Goal: Information Seeking & Learning: Check status

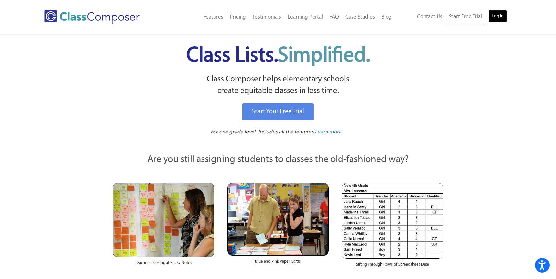
click at [497, 17] on link "Log In" at bounding box center [497, 16] width 18 height 13
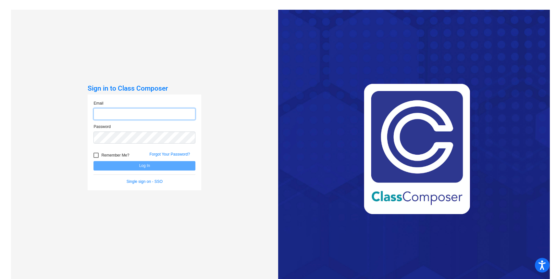
type input "cassidycarlson@sjbelementary.org"
click at [139, 168] on button "Log In" at bounding box center [144, 165] width 102 height 9
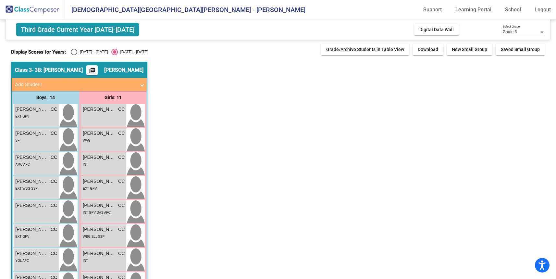
click at [84, 54] on div "2024 - 2025" at bounding box center [92, 52] width 30 height 6
click at [74, 55] on input "2024 - 2025" at bounding box center [74, 55] width 0 height 0
radio input "true"
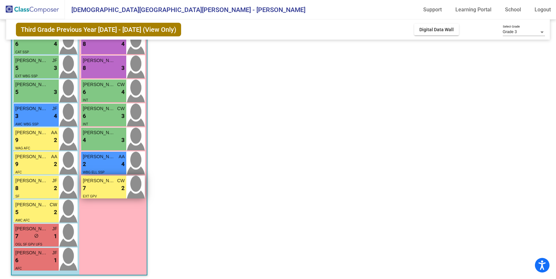
scroll to position [167, 0]
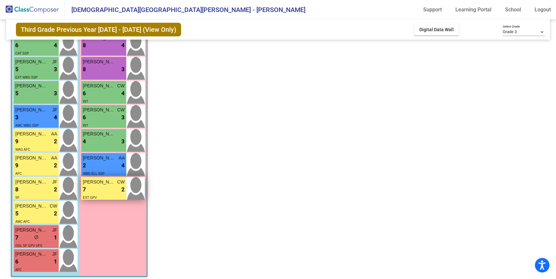
click at [112, 186] on div "7 lock do_not_disturb_alt 2" at bounding box center [104, 189] width 42 height 8
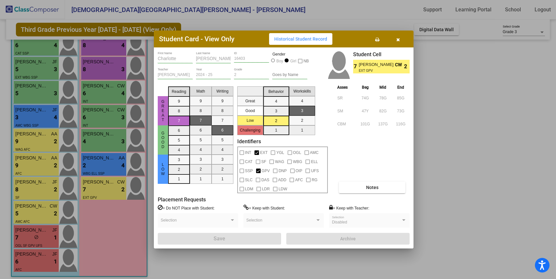
click at [303, 38] on span "Historical Student Record" at bounding box center [300, 38] width 53 height 5
click at [412, 129] on div "Charlotte First Name Manolakis Last Name 16403 ID Gender Boy Girl NB Carson Wil…" at bounding box center [283, 147] width 259 height 200
click at [400, 42] on button "button" at bounding box center [397, 39] width 21 height 12
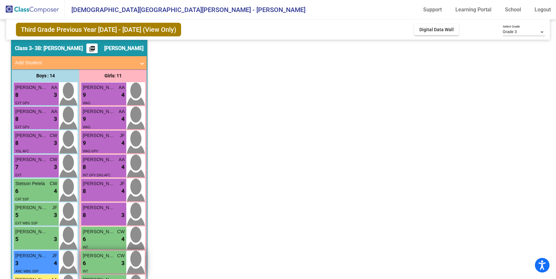
scroll to position [16, 0]
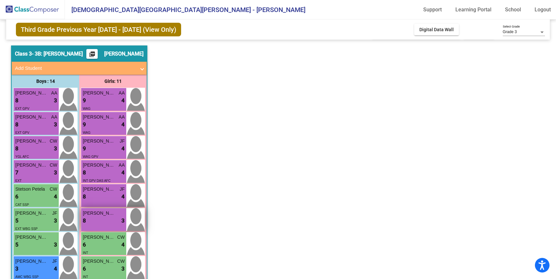
click at [114, 221] on div "8 lock do_not_disturb_alt 3" at bounding box center [104, 220] width 42 height 8
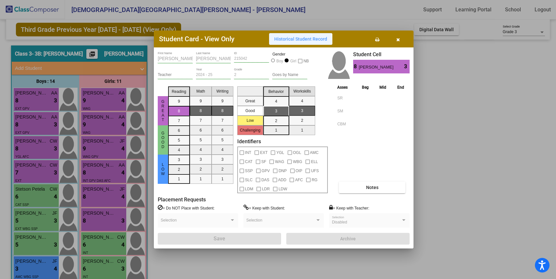
click at [292, 41] on span "Historical Student Record" at bounding box center [300, 38] width 53 height 5
click at [91, 160] on div at bounding box center [278, 139] width 556 height 279
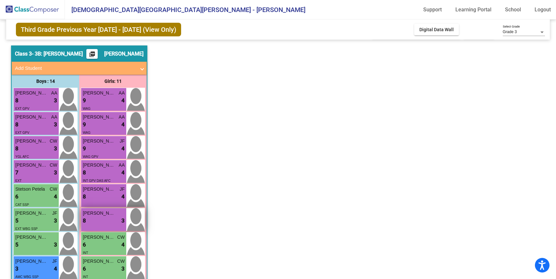
click at [99, 208] on div "Alexandra Wieser 8 lock do_not_disturb_alt 3" at bounding box center [103, 219] width 45 height 23
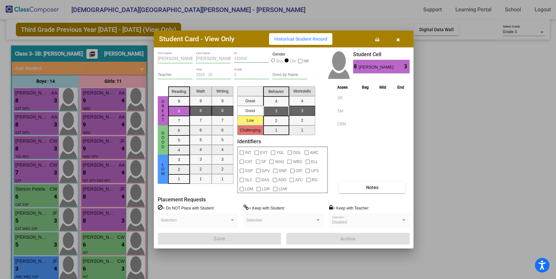
click at [437, 206] on div at bounding box center [278, 139] width 556 height 279
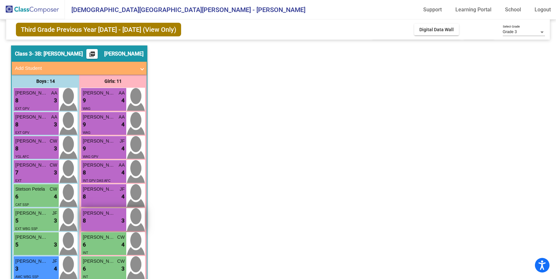
scroll to position [18, 0]
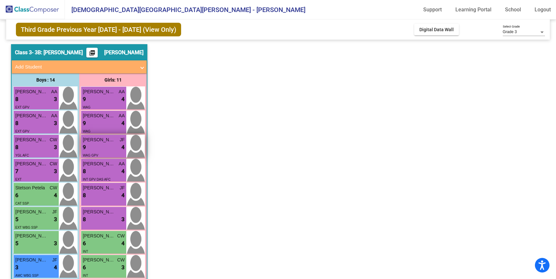
click at [103, 144] on div "9 lock do_not_disturb_alt 4" at bounding box center [104, 147] width 42 height 8
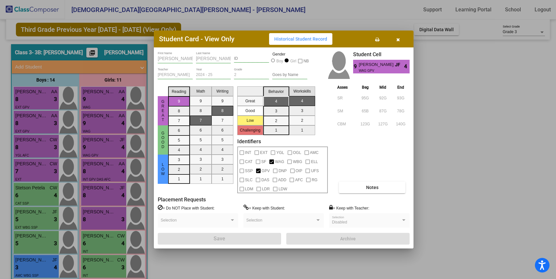
click at [284, 38] on span "Historical Student Record" at bounding box center [300, 38] width 53 height 5
click at [346, 22] on div at bounding box center [278, 139] width 556 height 279
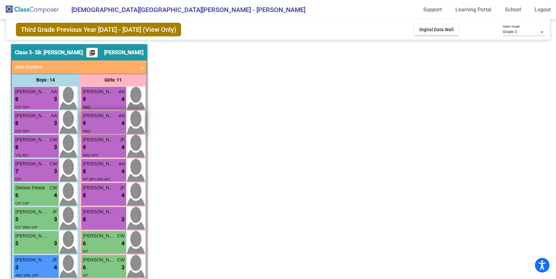
click at [119, 124] on div "9 lock do_not_disturb_alt 4" at bounding box center [104, 123] width 42 height 8
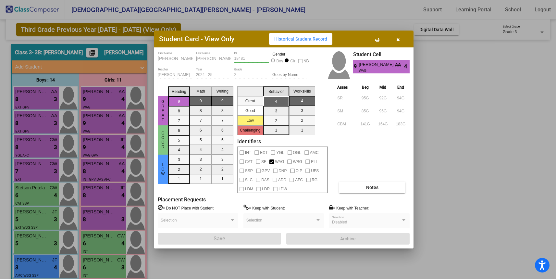
click at [291, 42] on button "Historical Student Record" at bounding box center [300, 39] width 63 height 12
click at [110, 164] on div at bounding box center [278, 139] width 556 height 279
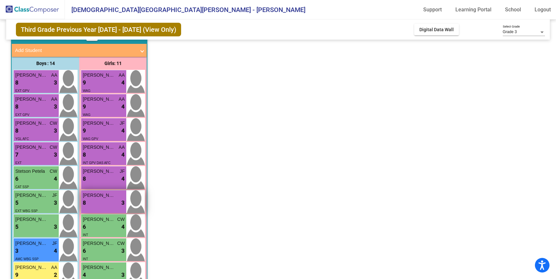
scroll to position [38, 0]
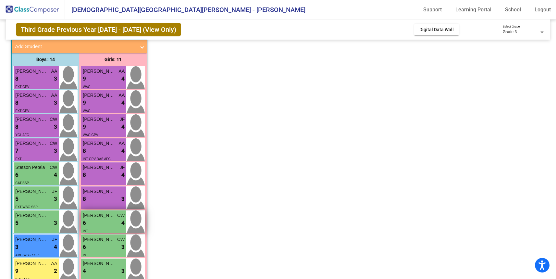
click at [107, 218] on span "Margaux Snyder" at bounding box center [99, 215] width 32 height 7
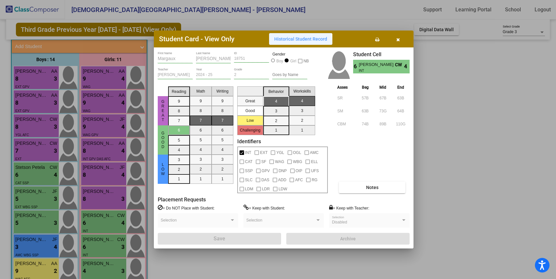
click at [282, 44] on button "Historical Student Record" at bounding box center [300, 39] width 63 height 12
click at [282, 41] on span "Historical Student Record" at bounding box center [300, 38] width 53 height 5
click at [120, 141] on div at bounding box center [278, 139] width 556 height 279
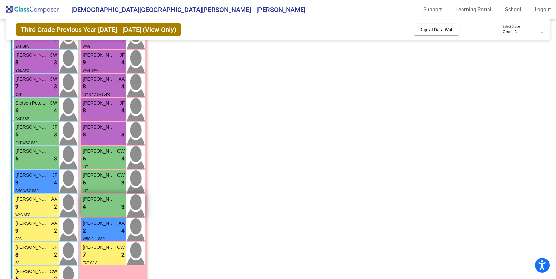
scroll to position [104, 0]
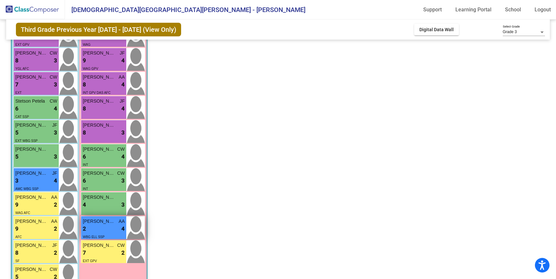
click at [101, 226] on div "2 lock do_not_disturb_alt 4" at bounding box center [104, 228] width 42 height 8
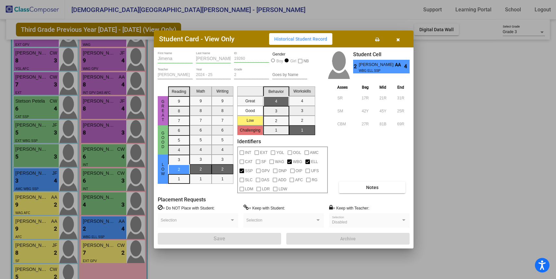
click at [437, 118] on div at bounding box center [278, 139] width 556 height 279
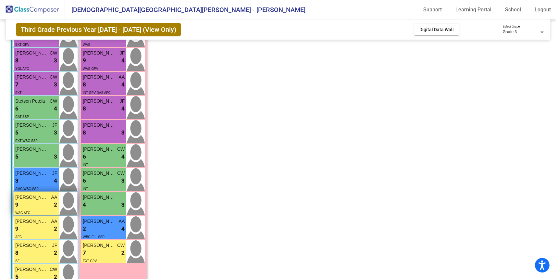
click at [59, 203] on img at bounding box center [68, 203] width 18 height 23
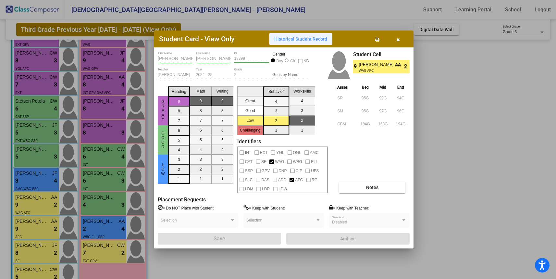
click at [278, 42] on button "Historical Student Record" at bounding box center [300, 39] width 63 height 12
click at [276, 18] on div at bounding box center [278, 139] width 556 height 279
